Goal: Task Accomplishment & Management: Use online tool/utility

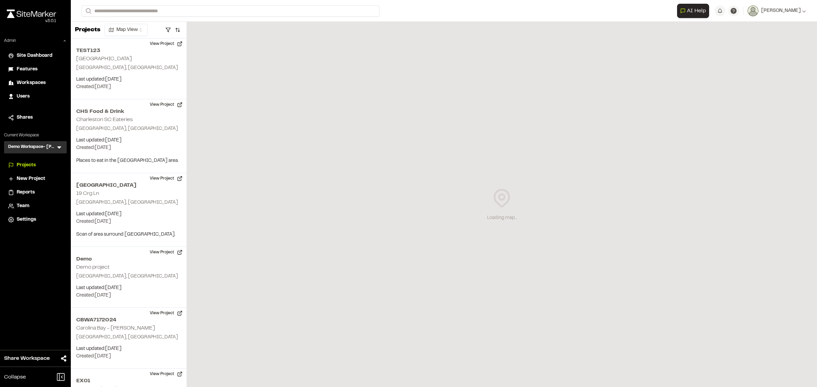
click at [358, 30] on div "Loading map..." at bounding box center [502, 205] width 631 height 366
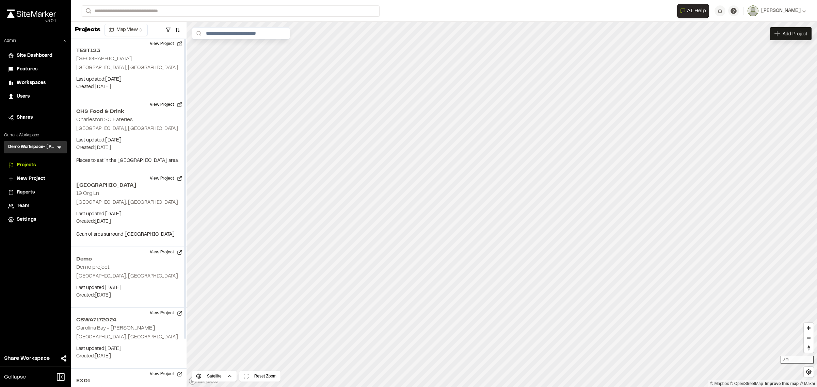
click at [58, 147] on icon at bounding box center [59, 148] width 4 height 2
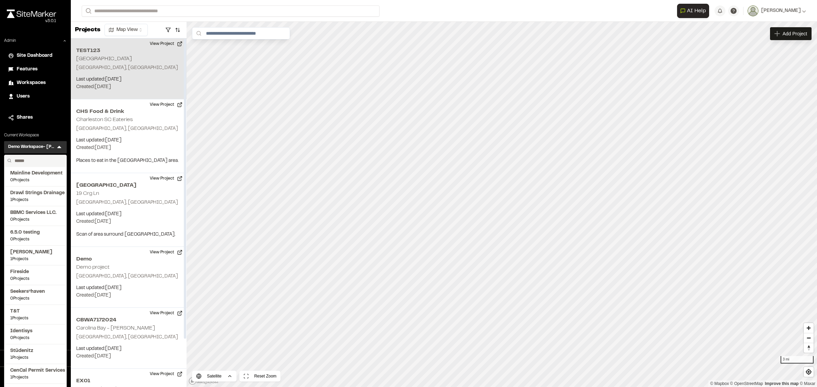
click at [98, 85] on p "Created: May 7, 2025" at bounding box center [128, 86] width 105 height 7
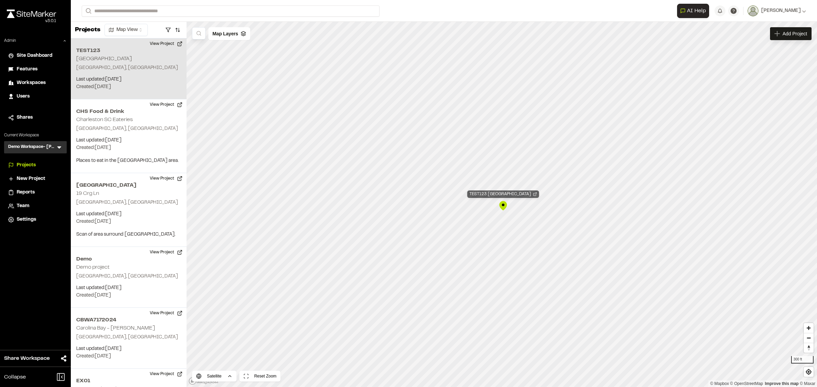
click at [498, 195] on div "TEST123 Heritage Village" at bounding box center [503, 194] width 72 height 7
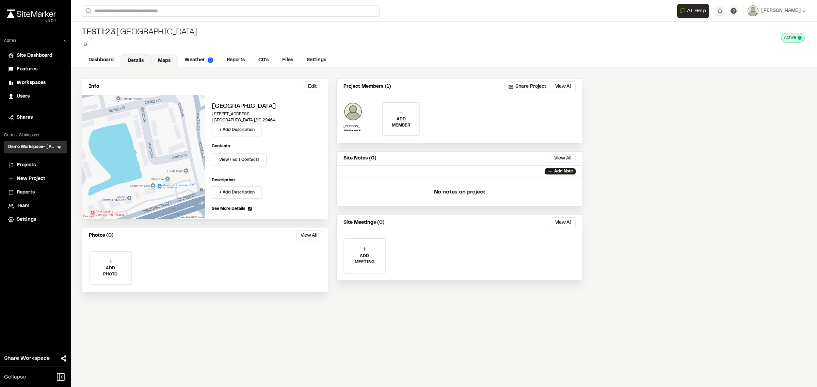
click at [151, 62] on link "Maps" at bounding box center [164, 60] width 27 height 13
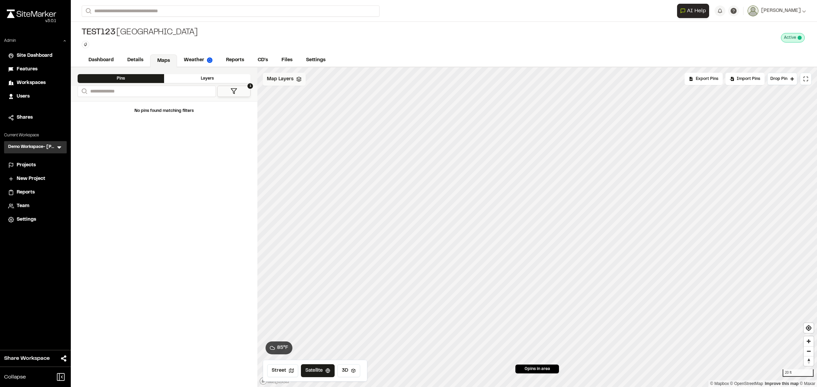
click at [283, 79] on span "Map Layers" at bounding box center [280, 79] width 27 height 7
click at [301, 81] on html "Close sidebar v 3.0.1 Admin Site Dashboard Features Workspaces Users Shares Cur…" at bounding box center [408, 193] width 817 height 387
click at [286, 94] on link "Add Layer" at bounding box center [288, 95] width 51 height 12
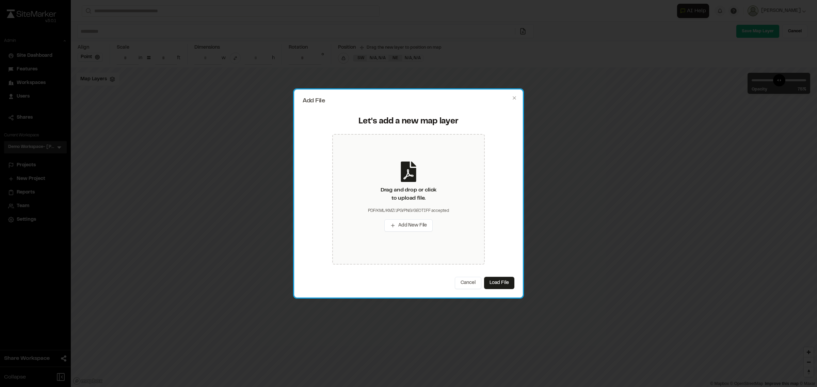
click at [509, 95] on div "Add File Let's add a new map layer Drag and drop or click to upload file. PDF/K…" at bounding box center [408, 194] width 229 height 208
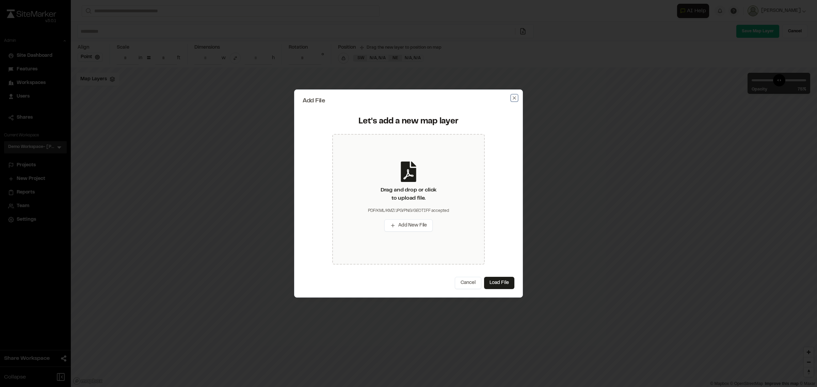
click at [514, 98] on icon "button" at bounding box center [514, 97] width 3 height 3
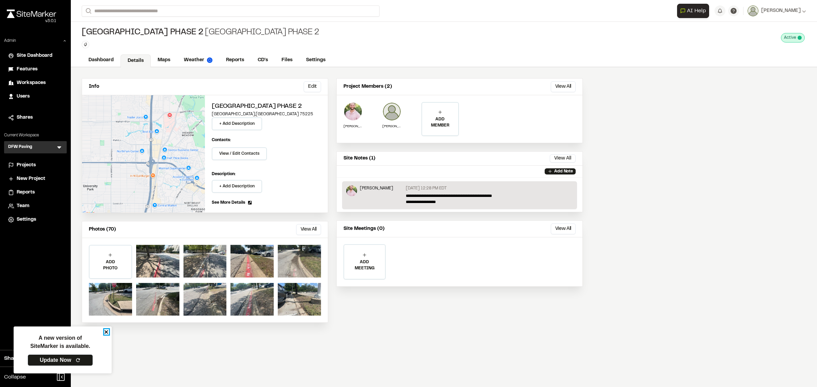
click at [107, 331] on icon "close" at bounding box center [106, 332] width 3 height 3
